Goal: Information Seeking & Learning: Learn about a topic

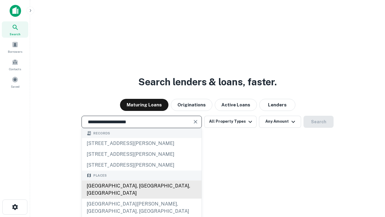
click at [141, 198] on div "Santa Monica, CA, USA" at bounding box center [142, 189] width 120 height 18
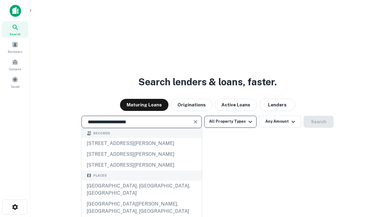
type input "**********"
click at [230, 121] on button "All Property Types" at bounding box center [230, 121] width 52 height 12
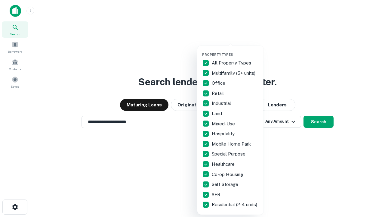
click at [235, 51] on button "button" at bounding box center [235, 51] width 66 height 0
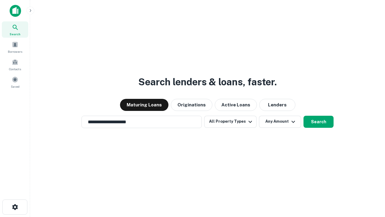
scroll to position [9, 0]
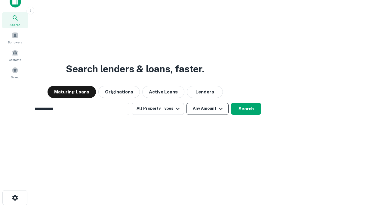
click at [186, 103] on button "Any Amount" at bounding box center [207, 109] width 42 height 12
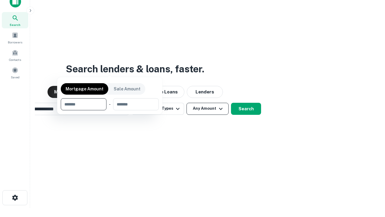
scroll to position [10, 0]
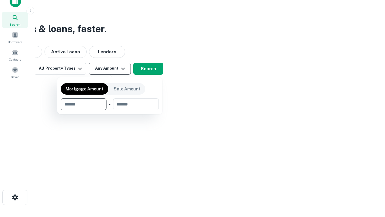
type input "*******"
click at [110, 110] on button "button" at bounding box center [110, 110] width 98 height 0
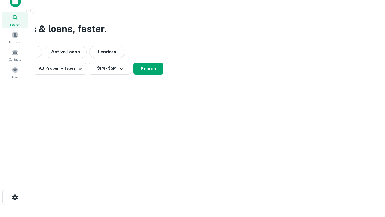
scroll to position [4, 111]
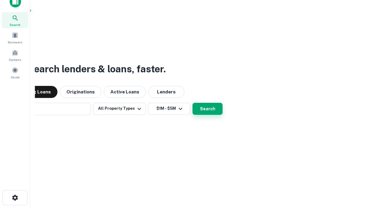
click at [192, 103] on button "Search" at bounding box center [207, 109] width 30 height 12
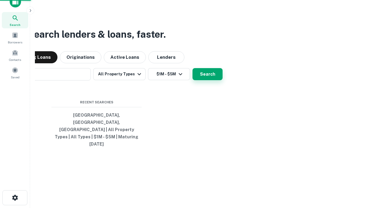
scroll to position [16, 170]
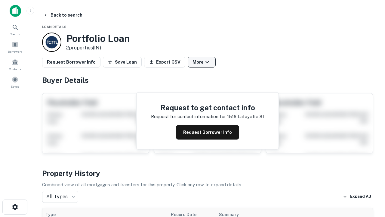
click at [202, 62] on button "More" at bounding box center [202, 62] width 28 height 11
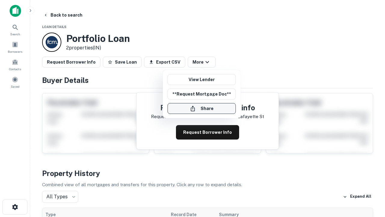
click at [202, 108] on button "Share" at bounding box center [202, 108] width 68 height 11
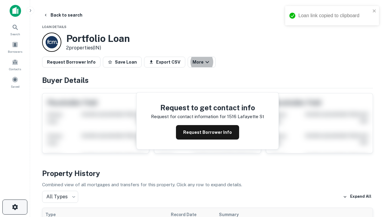
click at [15, 207] on icon "button" at bounding box center [14, 206] width 7 height 7
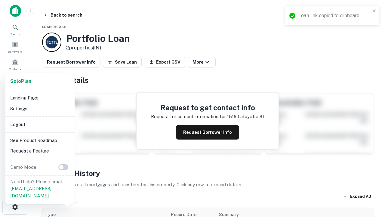
click at [40, 124] on li "Logout" at bounding box center [40, 124] width 64 height 11
